Goal: Information Seeking & Learning: Find specific page/section

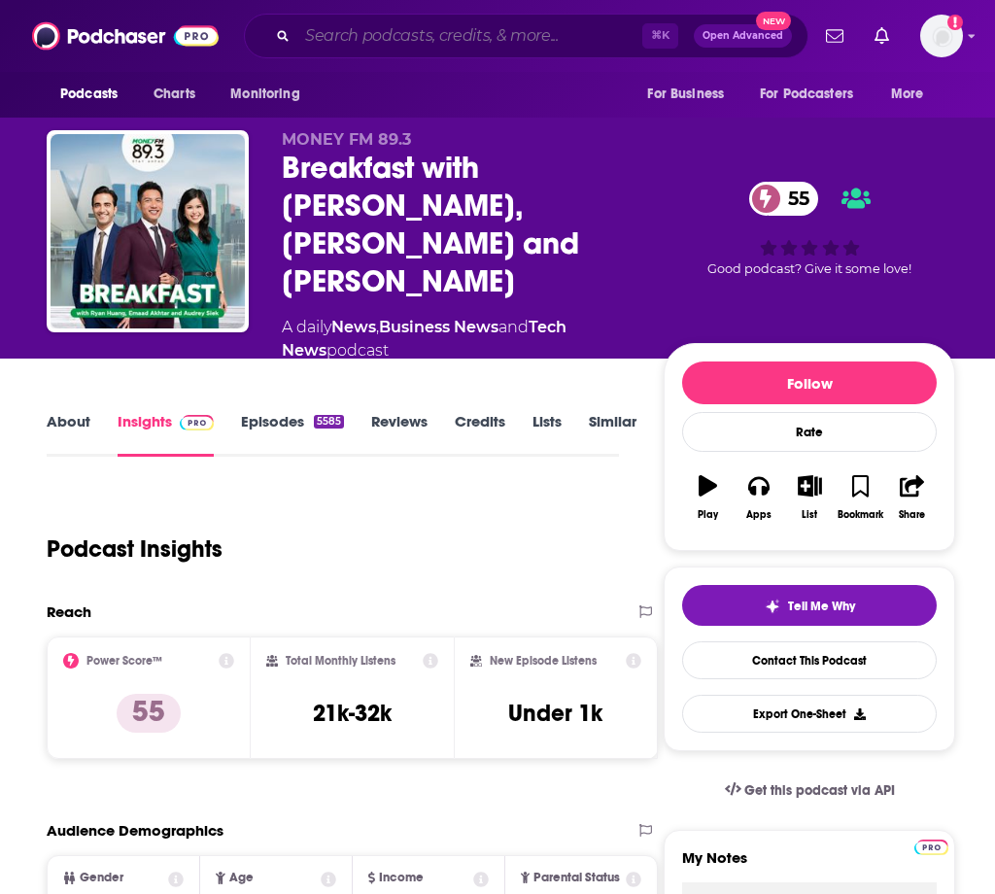
click at [476, 46] on input "Search podcasts, credits, & more..." at bounding box center [469, 35] width 345 height 31
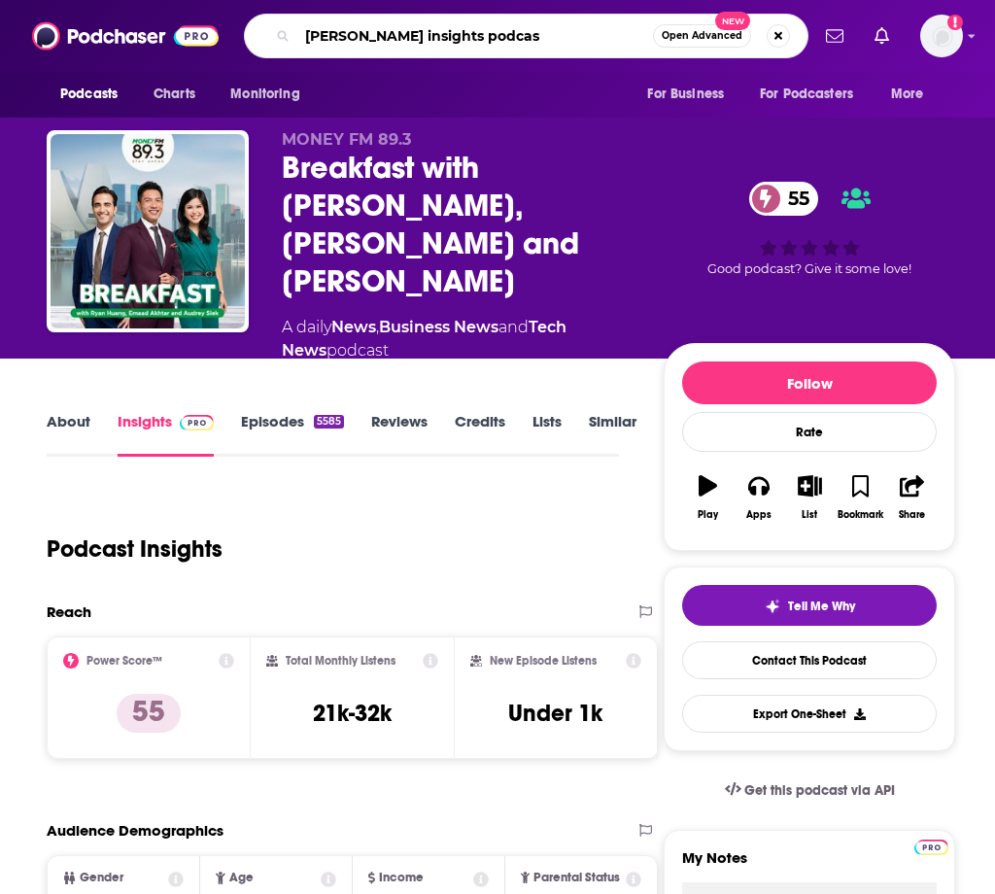
type input "[PERSON_NAME] insights podcast"
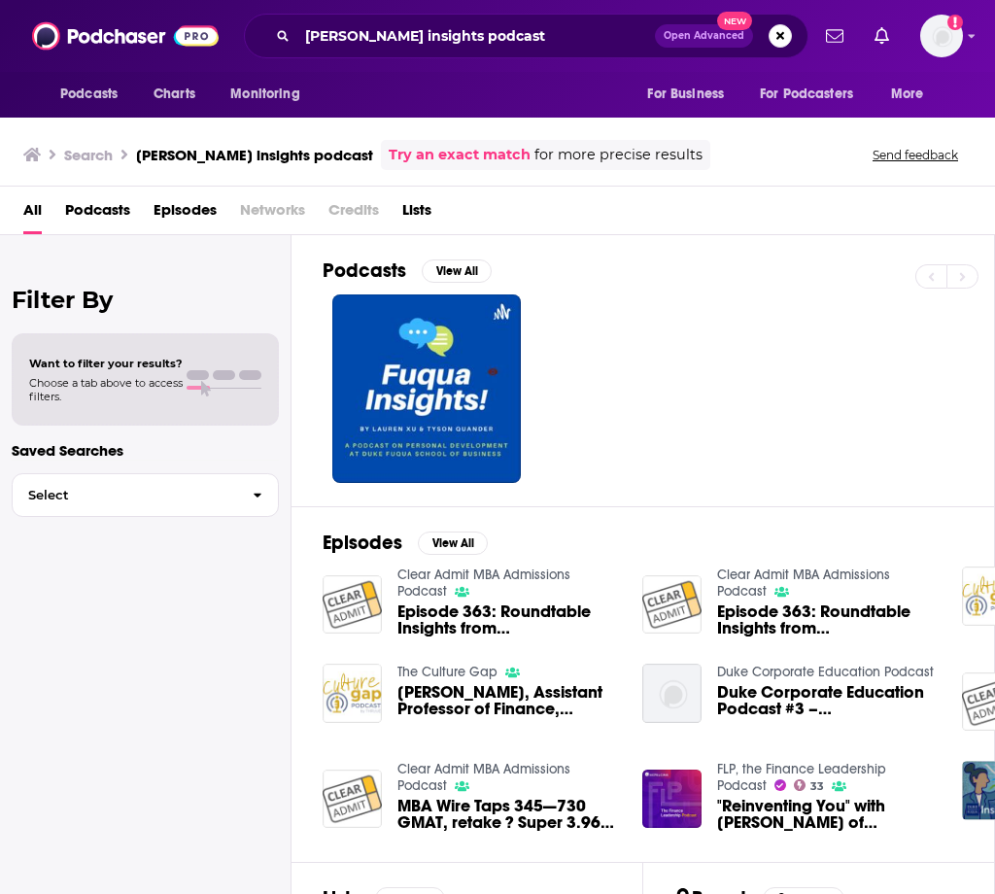
click at [617, 404] on div at bounding box center [659, 389] width 672 height 189
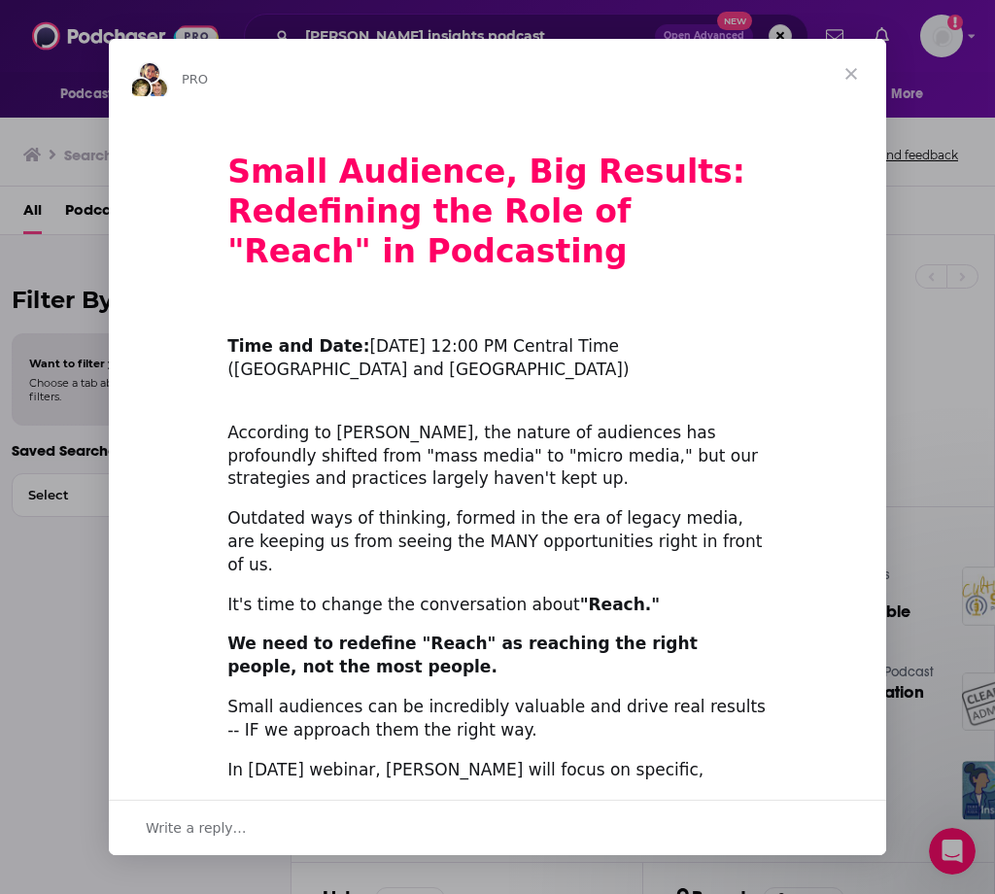
click at [852, 67] on span "Close" at bounding box center [851, 74] width 70 height 70
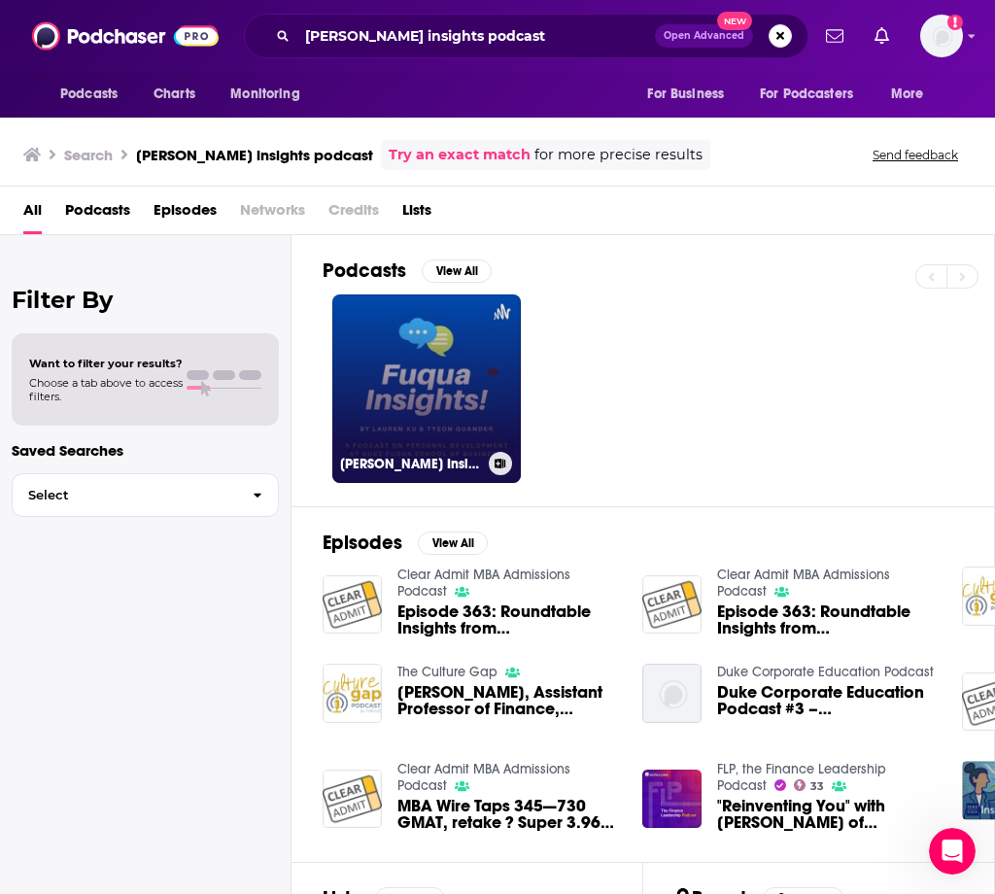
click at [446, 381] on link "[PERSON_NAME] Insights" at bounding box center [426, 389] width 189 height 189
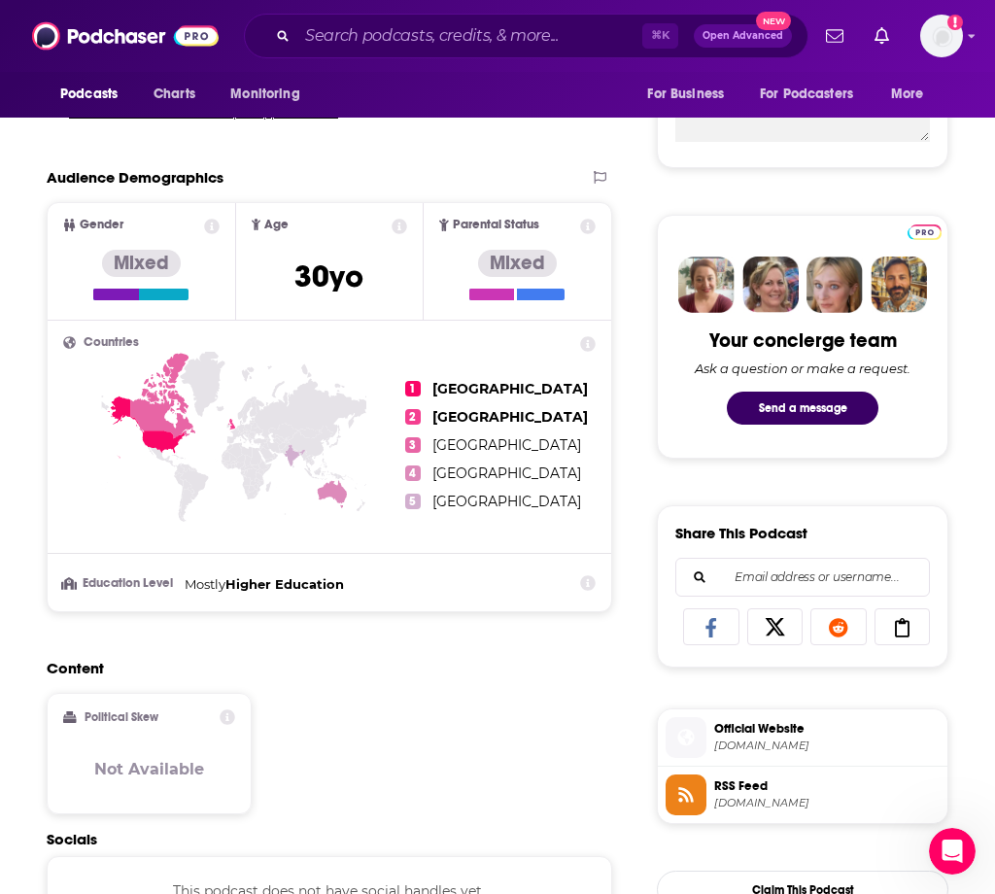
scroll to position [784, 0]
